Goal: Task Accomplishment & Management: Use online tool/utility

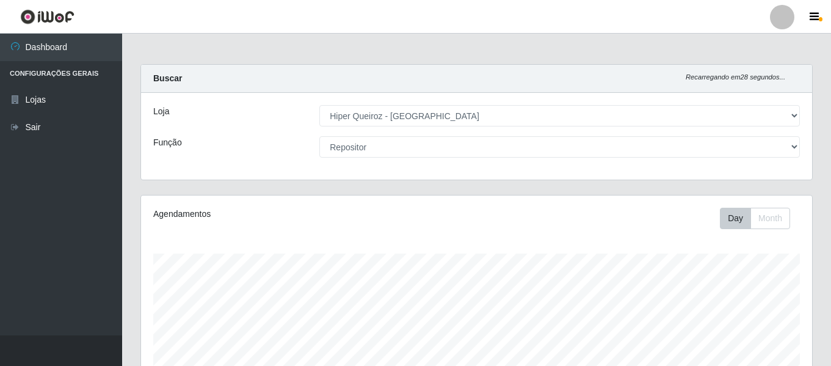
select select "497"
select select "24"
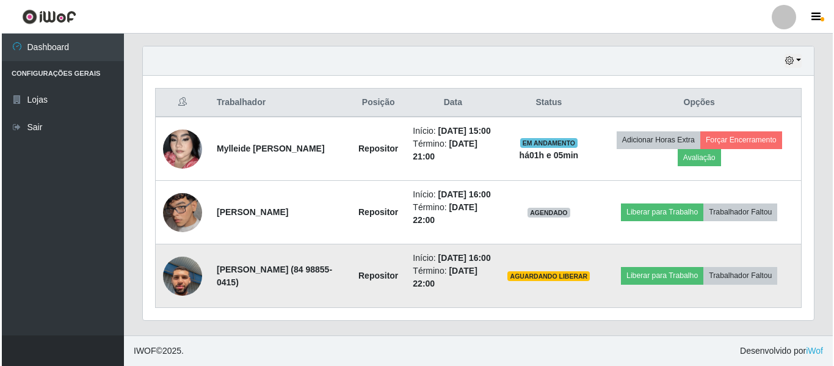
scroll to position [253, 671]
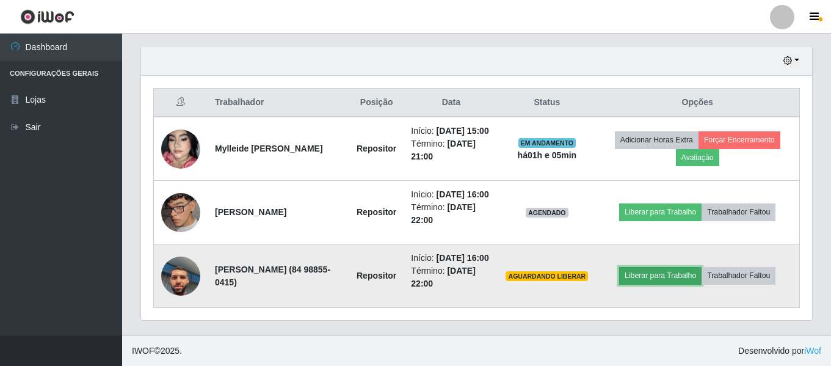
click at [666, 267] on button "Liberar para Trabalho" at bounding box center [660, 275] width 82 height 17
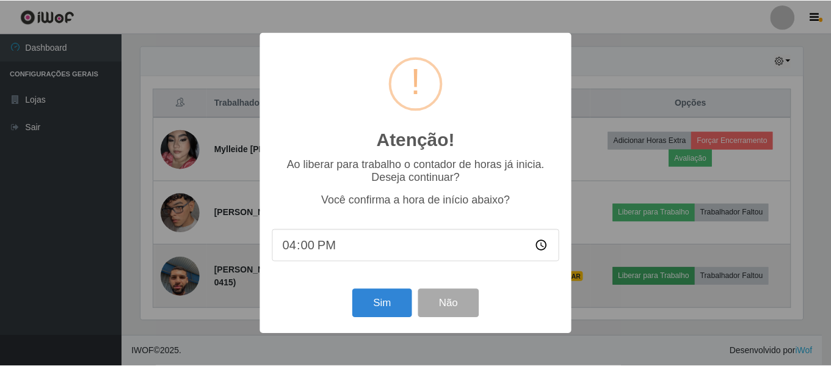
scroll to position [253, 665]
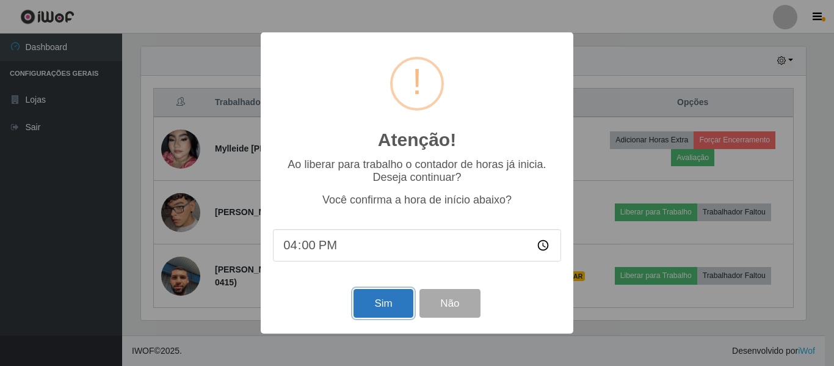
click at [373, 304] on button "Sim" at bounding box center [383, 303] width 59 height 29
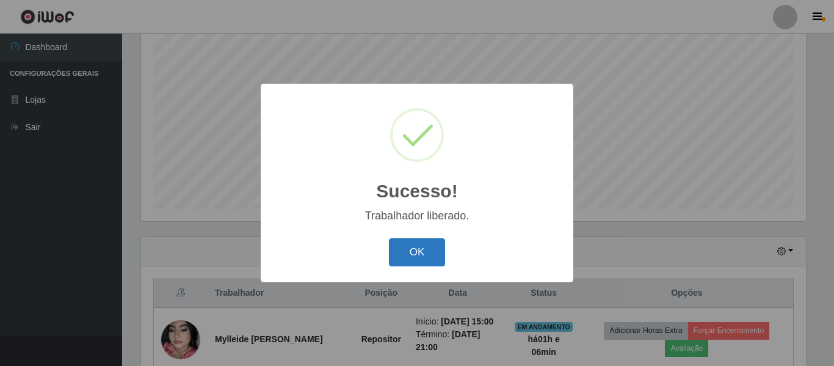
click at [425, 257] on button "OK" at bounding box center [417, 252] width 57 height 29
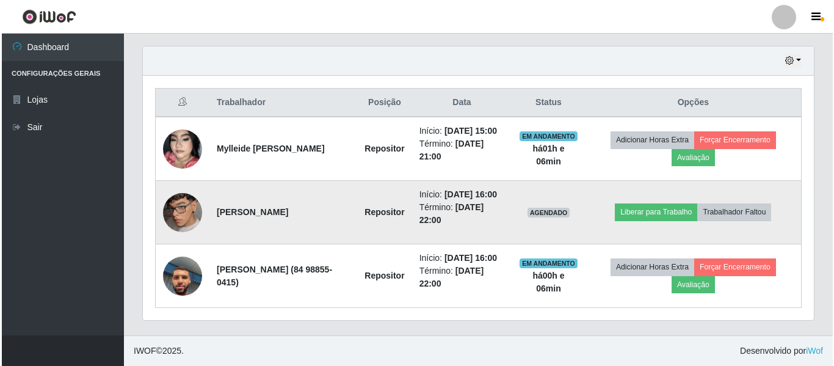
scroll to position [457, 0]
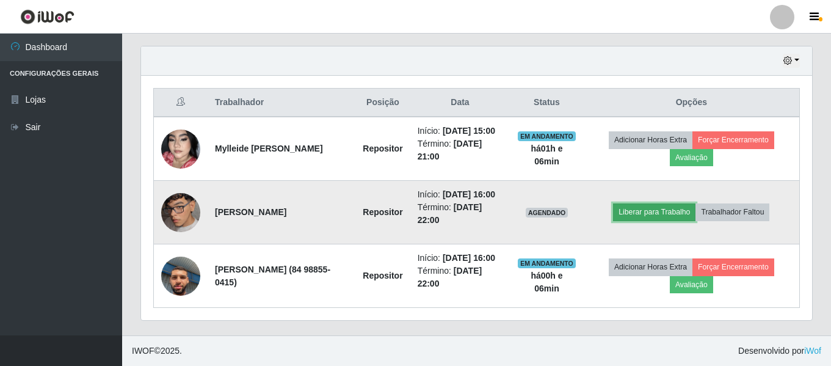
click at [677, 203] on button "Liberar para Trabalho" at bounding box center [654, 211] width 82 height 17
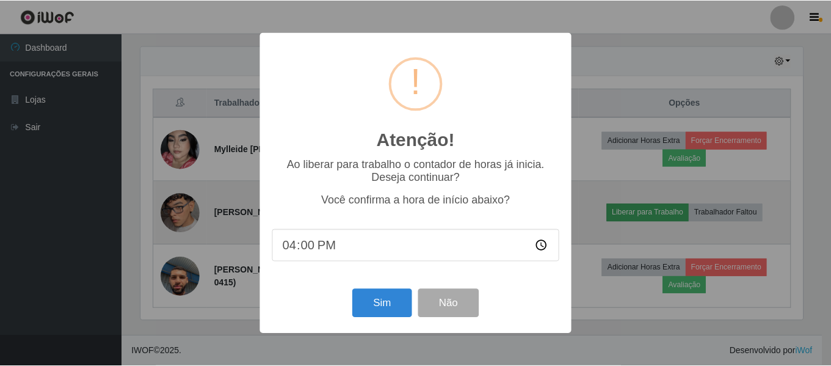
scroll to position [253, 665]
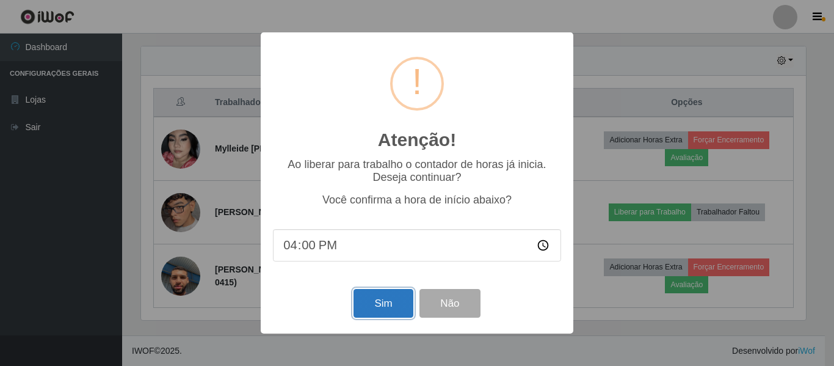
click at [384, 301] on button "Sim" at bounding box center [383, 303] width 59 height 29
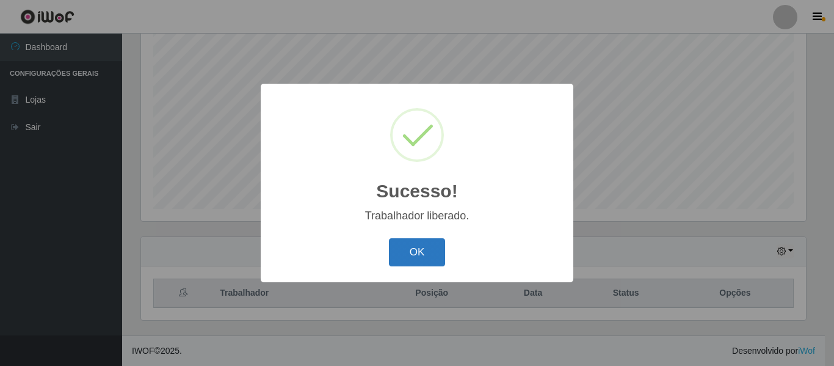
click at [412, 261] on button "OK" at bounding box center [417, 252] width 57 height 29
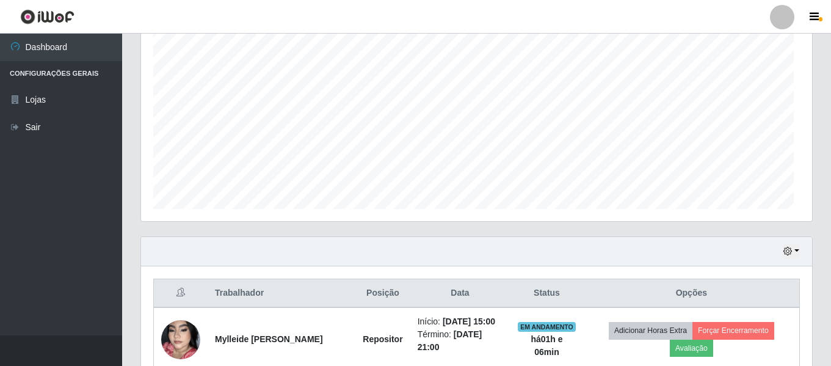
scroll to position [253, 671]
